Goal: Task Accomplishment & Management: Complete application form

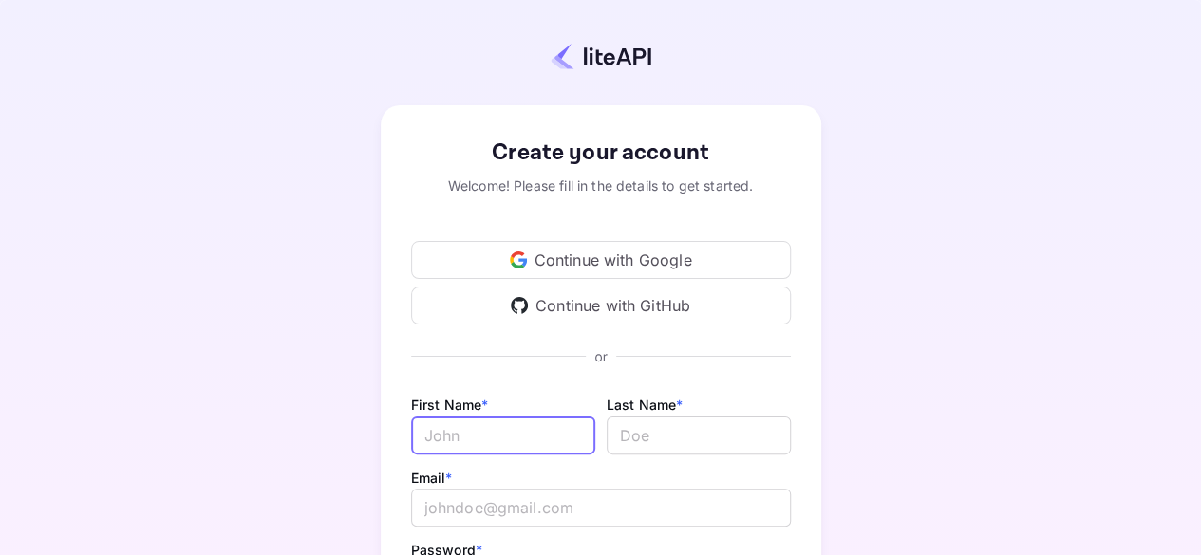
click at [505, 446] on input "Email *" at bounding box center [503, 436] width 184 height 38
type input "Heianui"
type input "[PERSON_NAME]"
type input "[DOMAIN_NAME][EMAIL_ADDRESS][DOMAIN_NAME]"
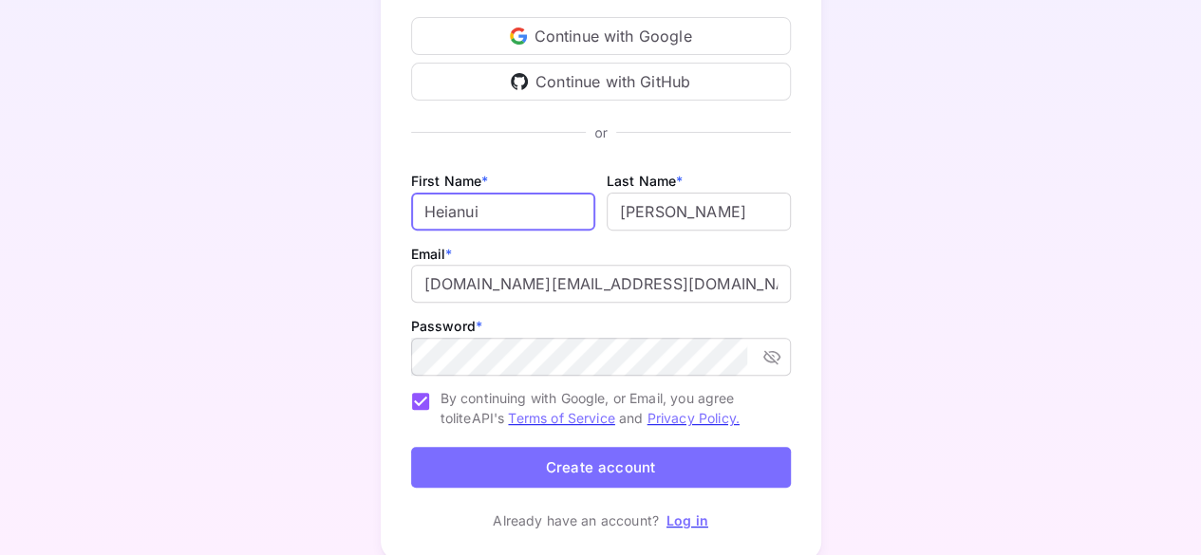
scroll to position [224, 0]
click at [666, 450] on button "Create account" at bounding box center [601, 467] width 380 height 41
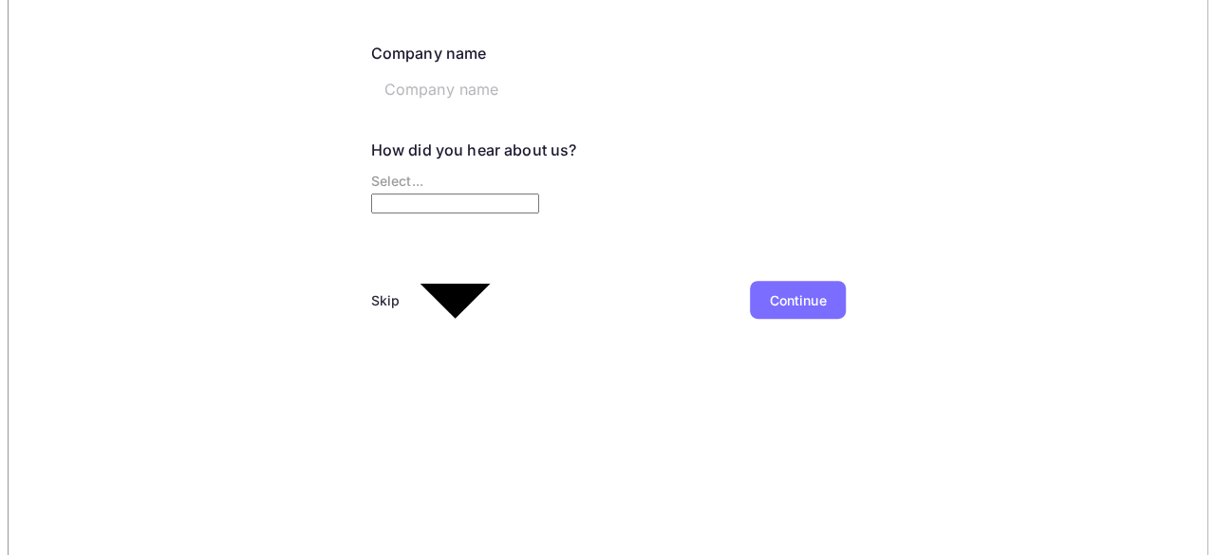
scroll to position [0, 0]
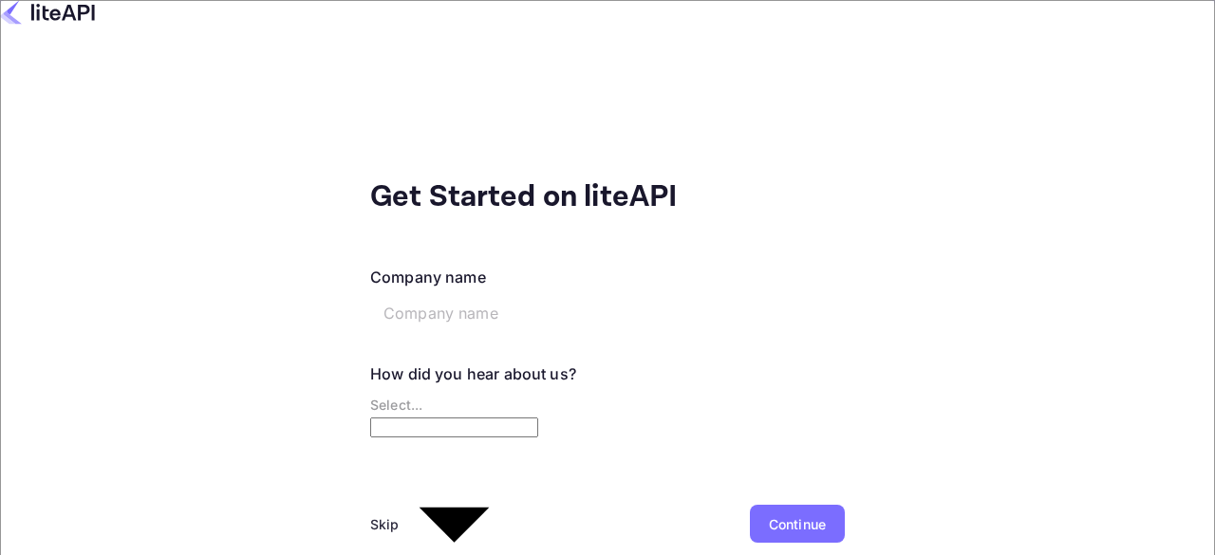
click at [536, 294] on input "text" at bounding box center [515, 313] width 291 height 38
type input "Natural Beauty Vahine"
click at [533, 366] on body "Get Started on liteAPI Company name Natural Beauty Vahine ​ How did you hear ab…" at bounding box center [607, 277] width 1215 height 555
type input "Google"
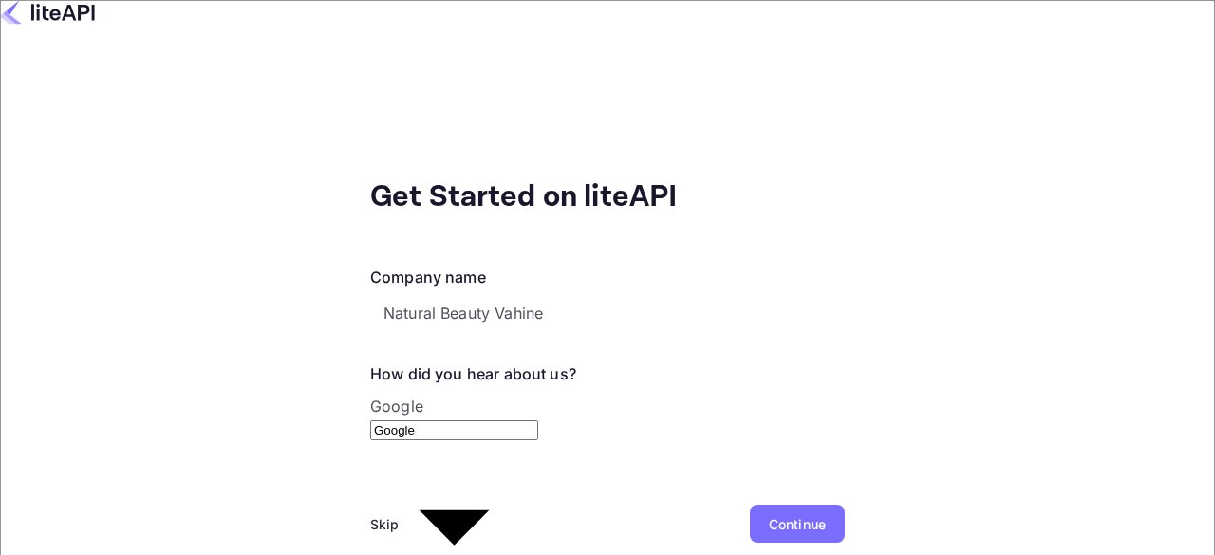
click at [769, 515] on div "Continue" at bounding box center [797, 525] width 57 height 20
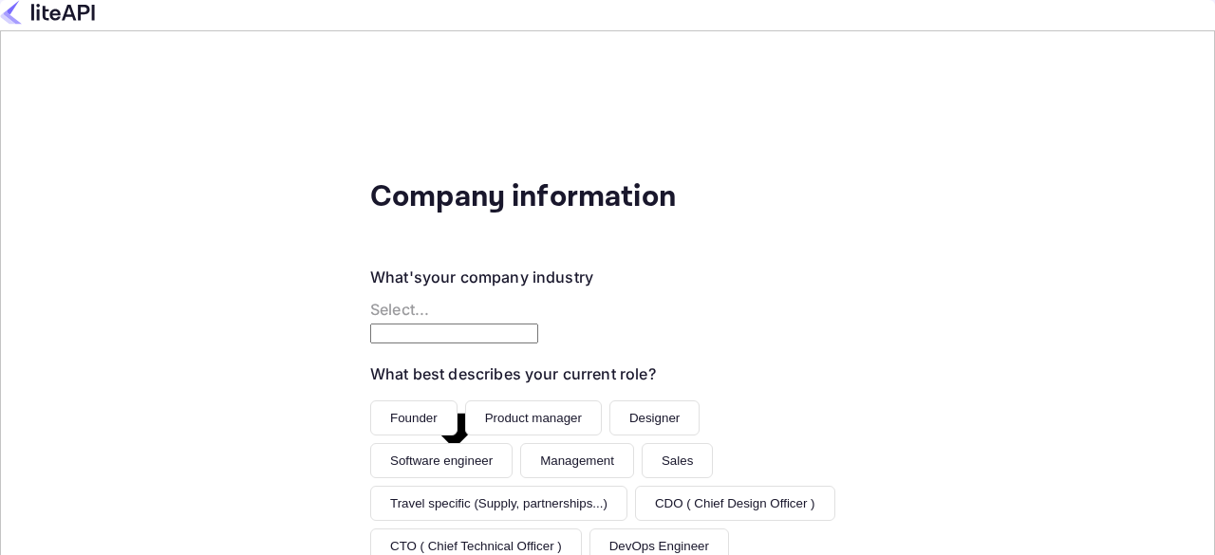
click at [490, 280] on body "Company information What's your company industry Select... ​ What best describe…" at bounding box center [607, 391] width 1215 height 783
type input "Retail"
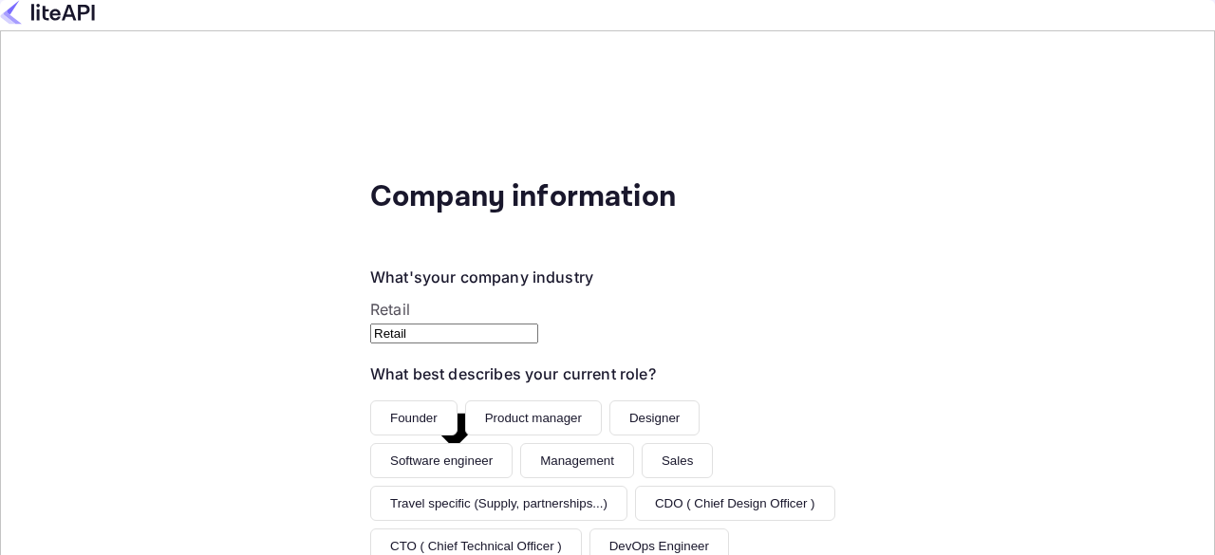
click at [370, 401] on button "Founder" at bounding box center [413, 418] width 87 height 35
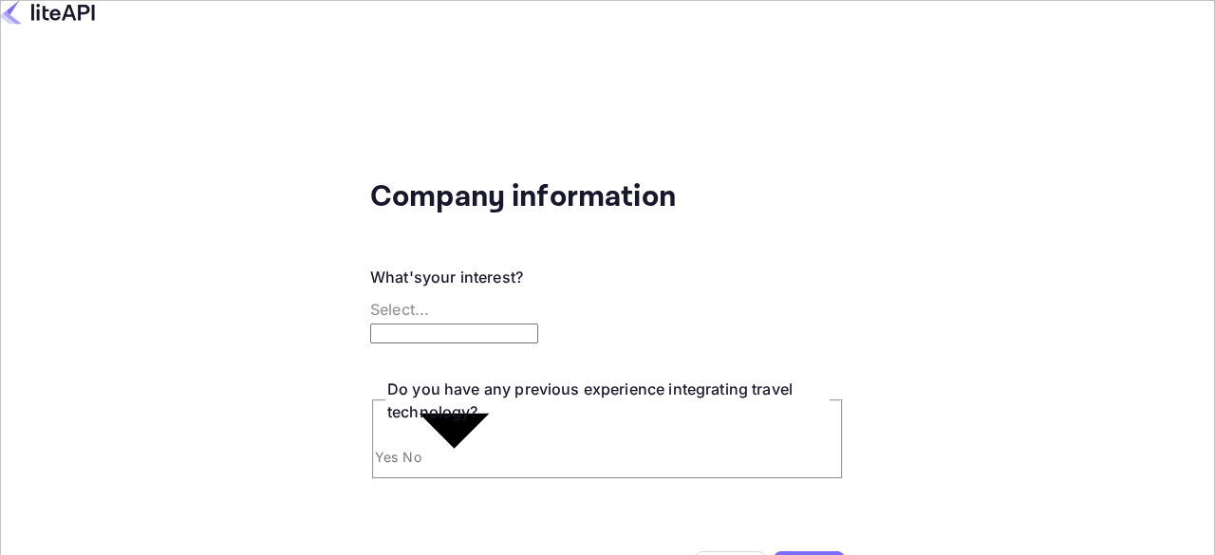
click at [416, 296] on body "Company information What's your interest? Select... ​ Do you have any previous …" at bounding box center [607, 353] width 1215 height 706
type input "Building a new product around travel"
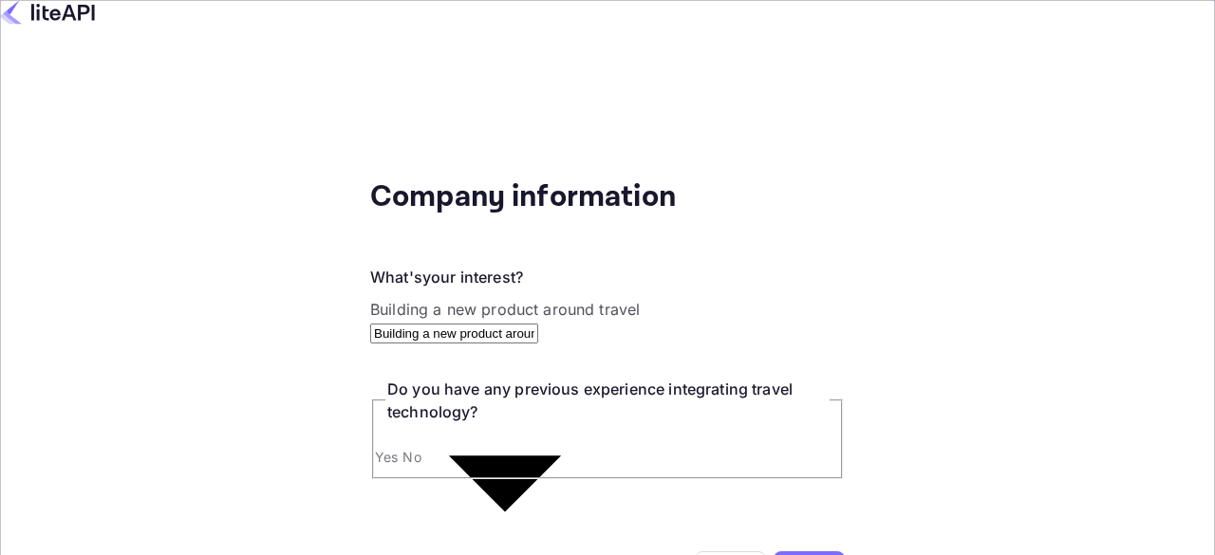
click at [185, 430] on input "No" at bounding box center [607, 346] width 1215 height 692
radio input "true"
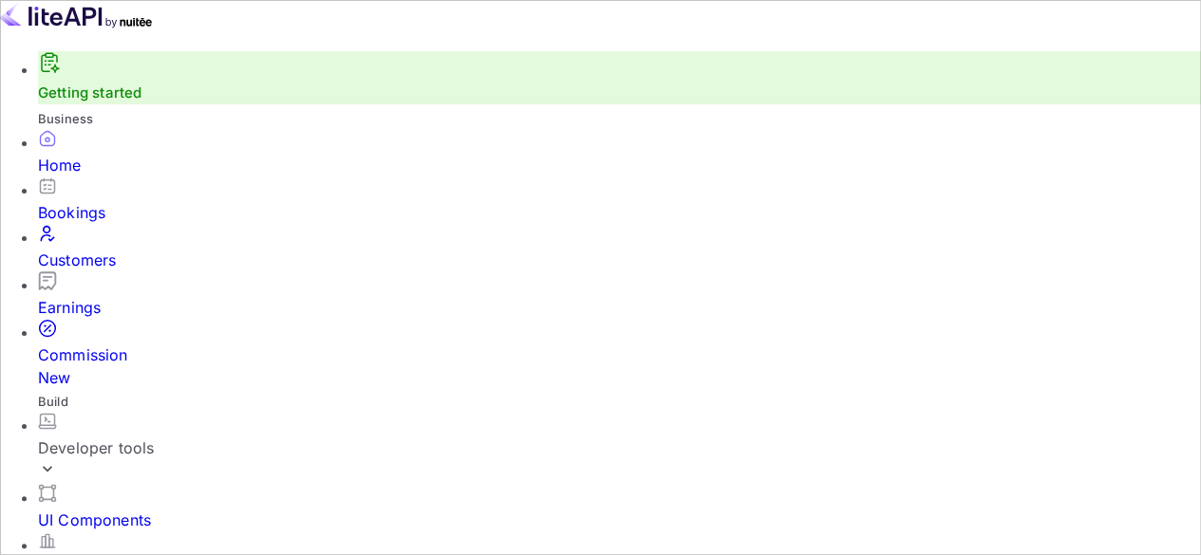
scroll to position [133, 0]
click at [226, 412] on div "Developer tools" at bounding box center [619, 448] width 1163 height 72
click at [133, 537] on link "API Keys" at bounding box center [619, 563] width 1163 height 53
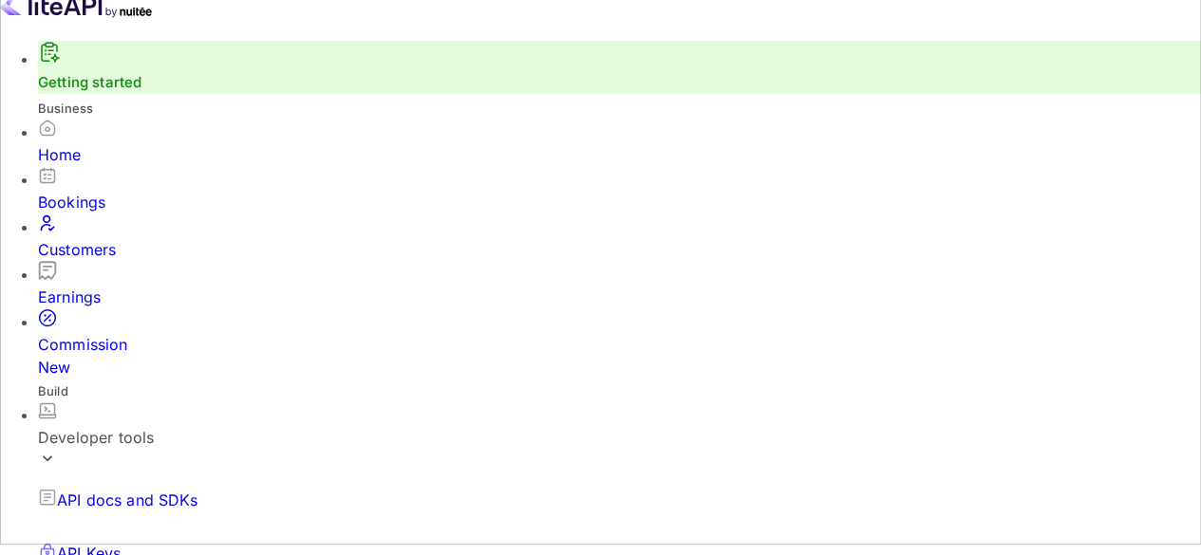
scroll to position [12, 0]
